Goal: Task Accomplishment & Management: Manage account settings

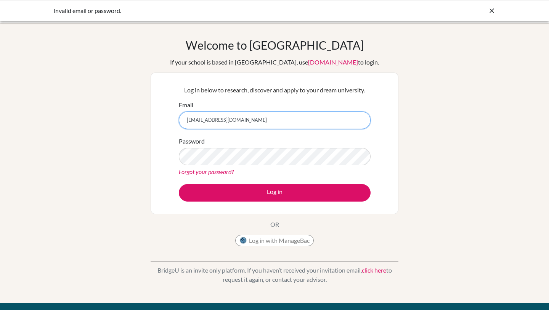
click at [217, 120] on input "[EMAIL_ADDRESS][DOMAIN_NAME]" at bounding box center [275, 120] width 192 height 18
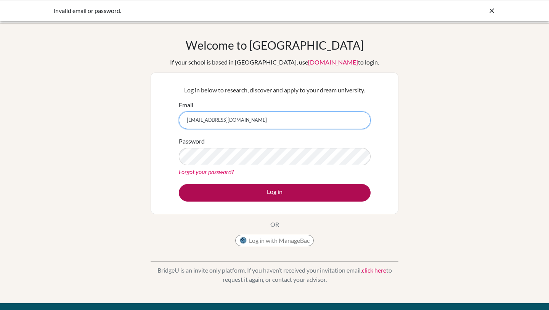
type input "csaltel@earj.com"
click at [218, 184] on button "Log in" at bounding box center [275, 193] width 192 height 18
click at [266, 196] on button "Log in" at bounding box center [275, 193] width 192 height 18
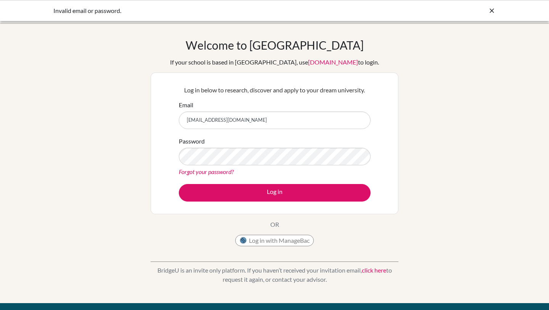
click at [211, 121] on input "csaltel@earj.com" at bounding box center [275, 120] width 192 height 18
type input "[EMAIL_ADDRESS][DOMAIN_NAME]"
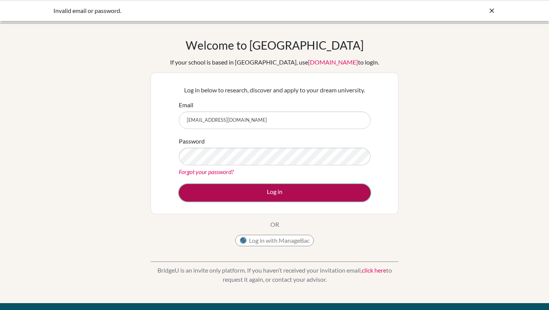
click at [238, 189] on button "Log in" at bounding box center [275, 193] width 192 height 18
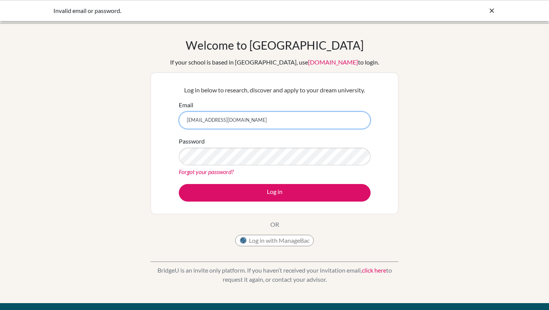
click at [248, 125] on input "[EMAIL_ADDRESS][DOMAIN_NAME]" at bounding box center [275, 120] width 192 height 18
type input "csaltel@earj.com.br"
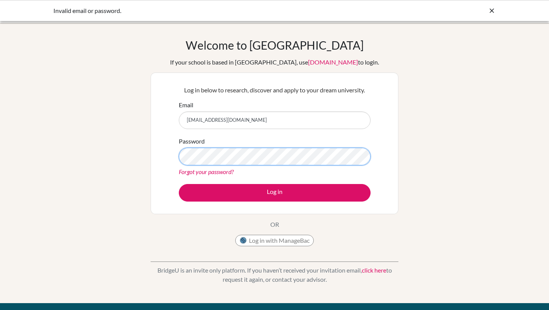
click at [179, 184] on button "Log in" at bounding box center [275, 193] width 192 height 18
click at [212, 119] on input "csaltel@earj.com.br" at bounding box center [275, 120] width 192 height 18
type input "csaltel@icloud.com"
click at [179, 184] on button "Log in" at bounding box center [275, 193] width 192 height 18
drag, startPoint x: 241, startPoint y: 115, endPoint x: 189, endPoint y: 113, distance: 51.9
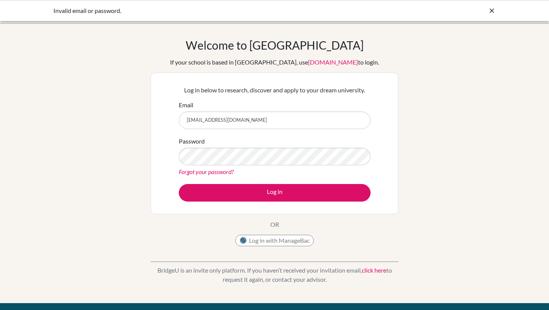
click at [189, 114] on input "[EMAIL_ADDRESS][DOMAIN_NAME]" at bounding box center [275, 120] width 192 height 18
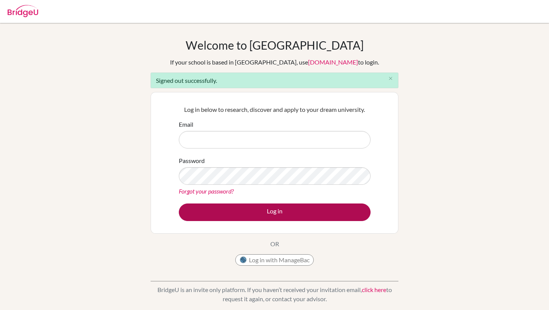
type input "[EMAIL_ADDRESS][DOMAIN_NAME]"
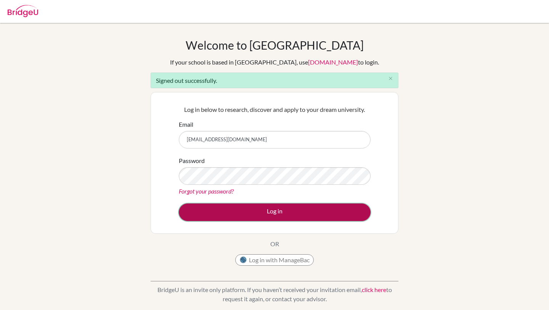
click at [286, 216] on button "Log in" at bounding box center [275, 212] width 192 height 18
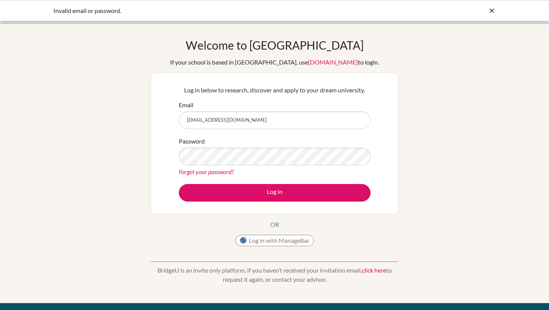
click at [217, 119] on input "[EMAIL_ADDRESS][DOMAIN_NAME]" at bounding box center [275, 120] width 192 height 18
type input "[EMAIL_ADDRESS][DOMAIN_NAME]"
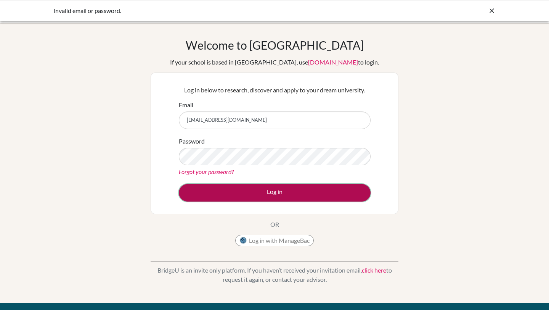
click at [318, 195] on button "Log in" at bounding box center [275, 193] width 192 height 18
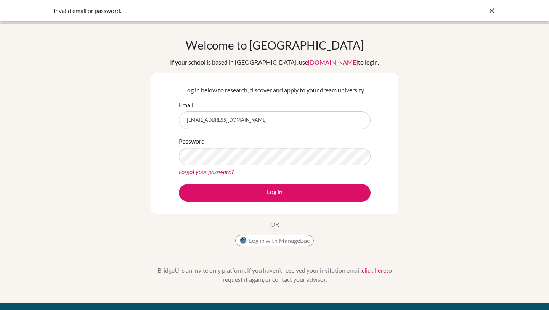
click at [207, 174] on link "Forgot your password?" at bounding box center [206, 171] width 55 height 7
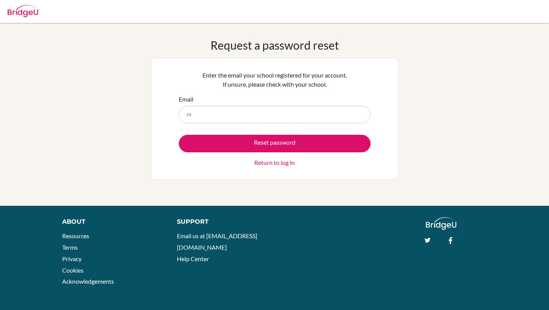
type input "[EMAIL_ADDRESS][DOMAIN_NAME]"
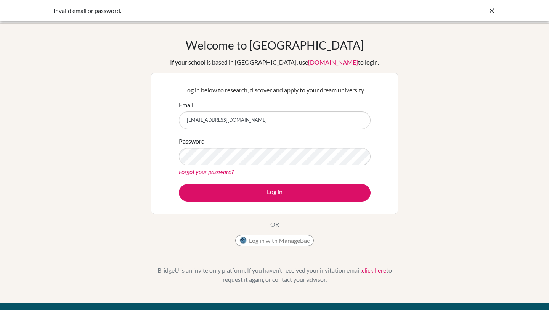
click at [234, 121] on input "[EMAIL_ADDRESS][DOMAIN_NAME]" at bounding box center [275, 120] width 192 height 18
click at [249, 111] on div "Email csaltel@earj.com" at bounding box center [275, 114] width 192 height 29
click at [247, 120] on input "csaltel@earj.com" at bounding box center [275, 120] width 192 height 18
type input "[EMAIL_ADDRESS][DOMAIN_NAME]"
click at [223, 174] on link "Forgot your password?" at bounding box center [206, 171] width 55 height 7
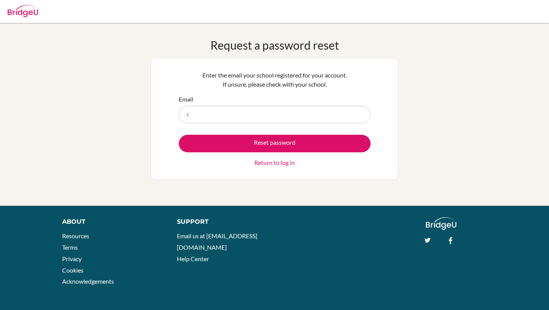
type input "csaltel@earj.com.br"
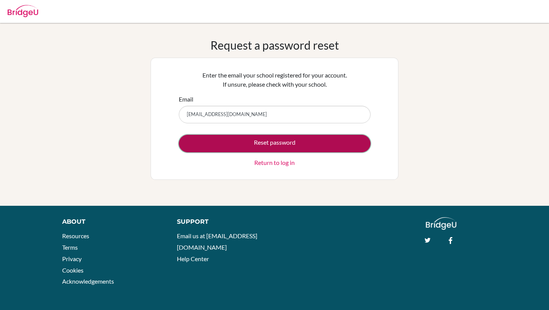
click at [255, 140] on button "Reset password" at bounding box center [275, 144] width 192 height 18
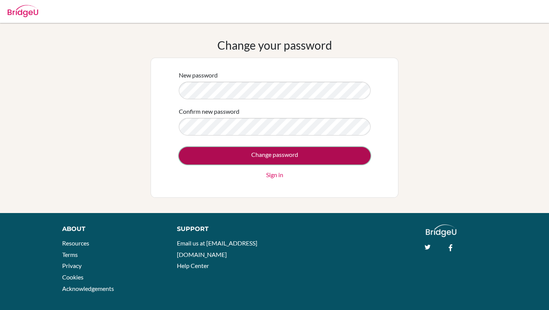
click at [236, 157] on input "Change password" at bounding box center [275, 156] width 192 height 18
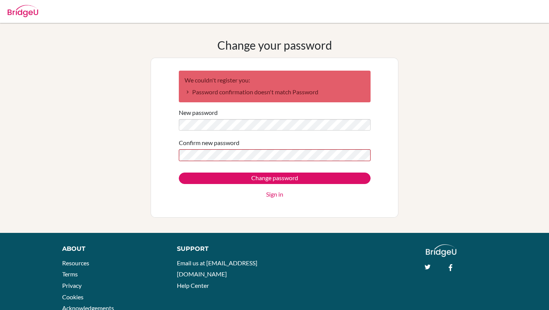
click at [195, 185] on div "Change password Sign in" at bounding box center [275, 185] width 192 height 26
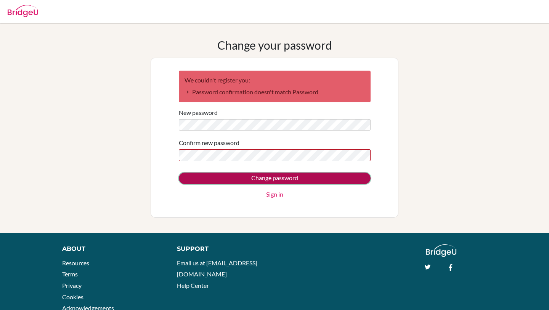
click at [202, 177] on input "Change password" at bounding box center [275, 177] width 192 height 11
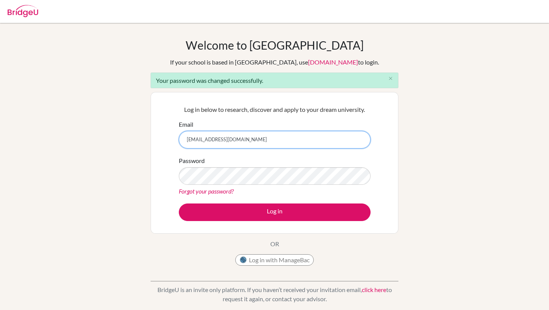
click at [234, 136] on input "[EMAIL_ADDRESS][DOMAIN_NAME]" at bounding box center [275, 140] width 192 height 18
type input "[EMAIL_ADDRESS][DOMAIN_NAME]"
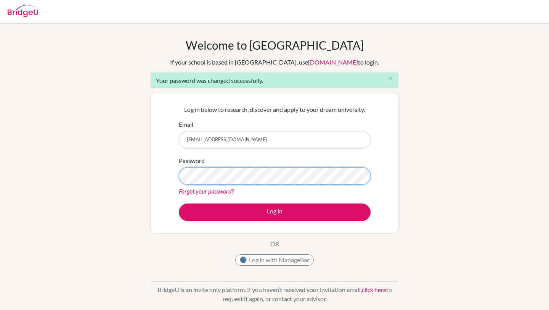
click at [179, 203] on button "Log in" at bounding box center [275, 212] width 192 height 18
